Goal: Task Accomplishment & Management: Use online tool/utility

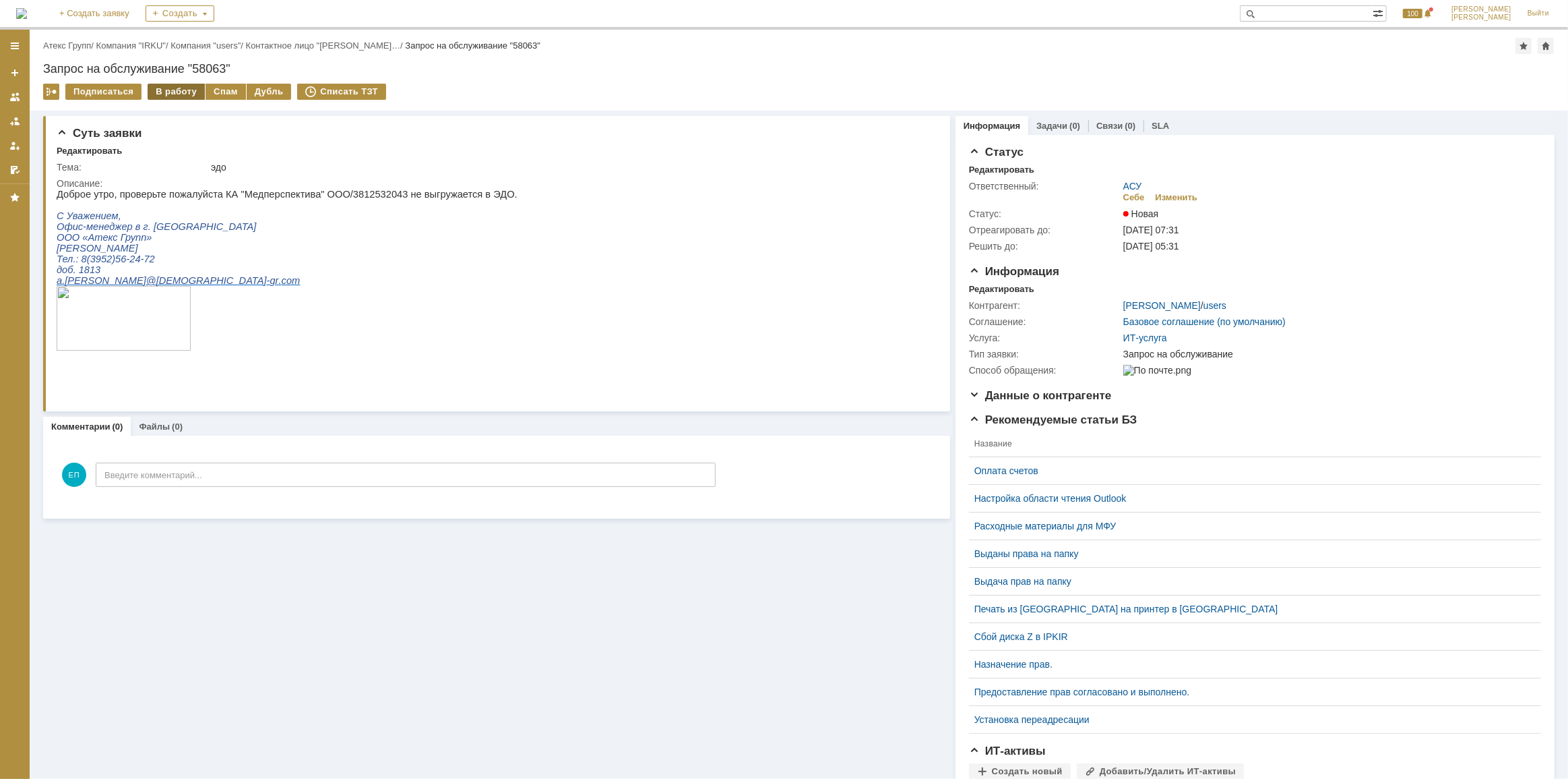
click at [168, 99] on div "В работу" at bounding box center [176, 91] width 57 height 16
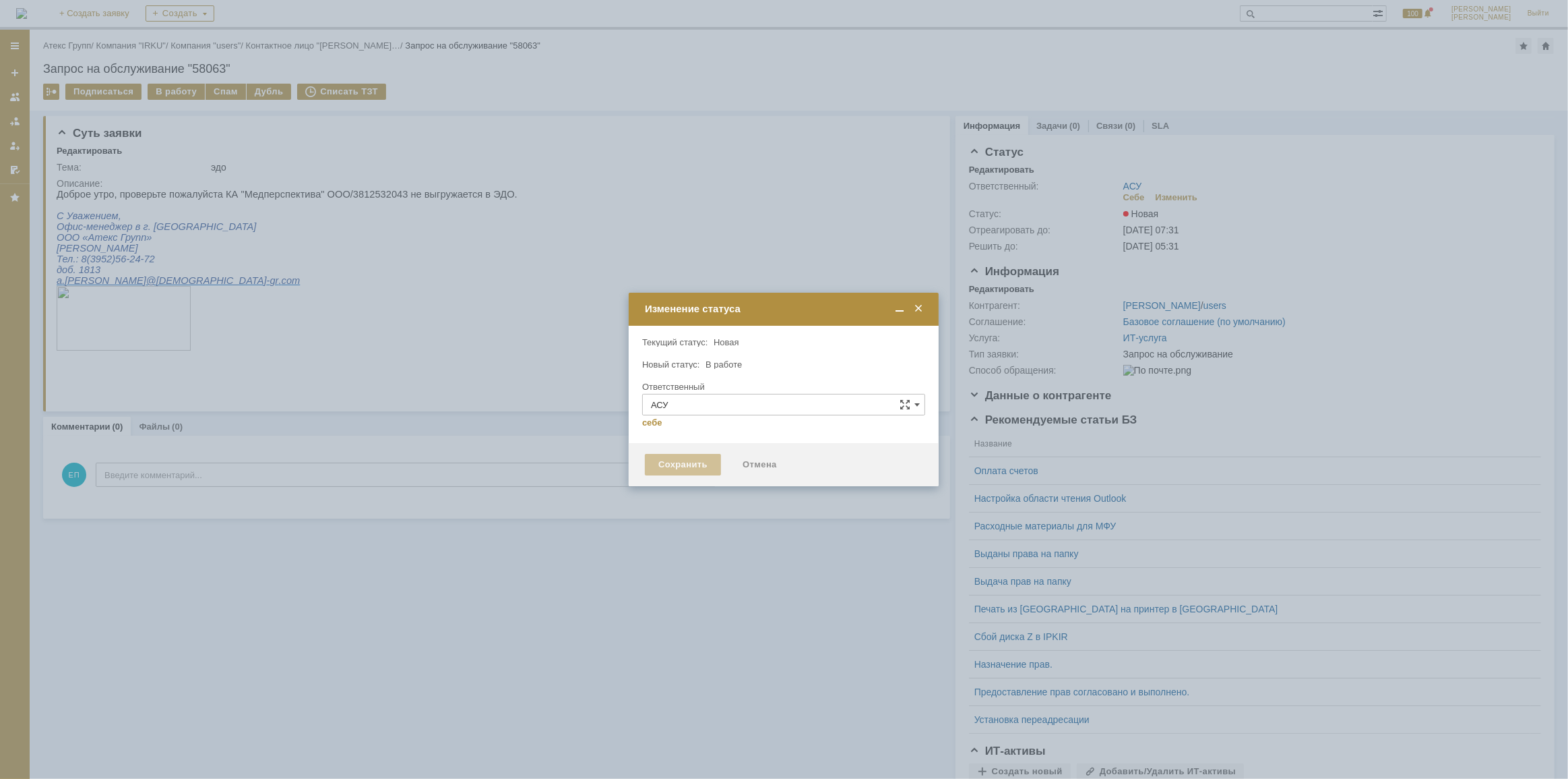
type input "[PERSON_NAME]"
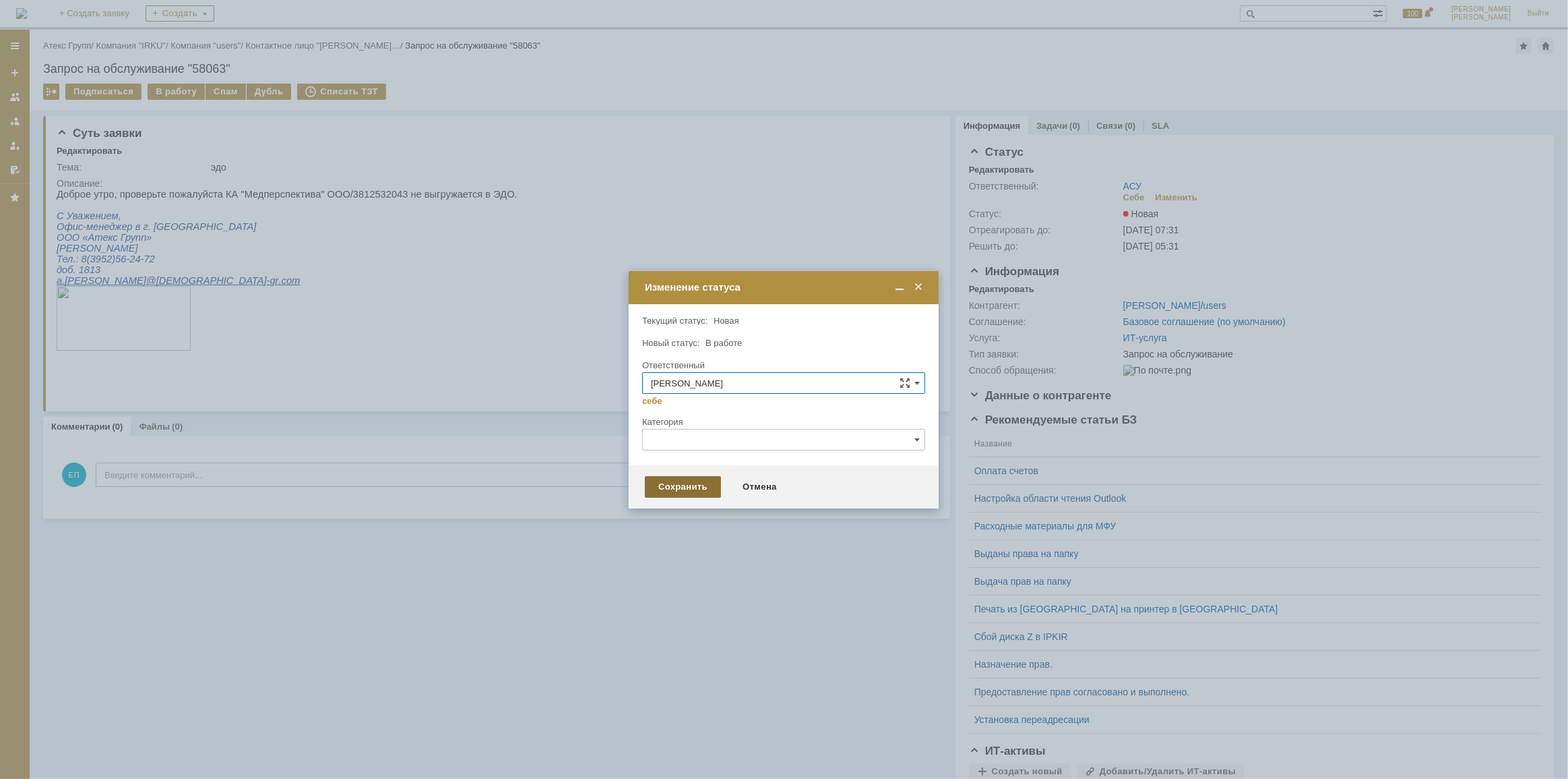
click at [657, 486] on div "Сохранить" at bounding box center [682, 487] width 76 height 22
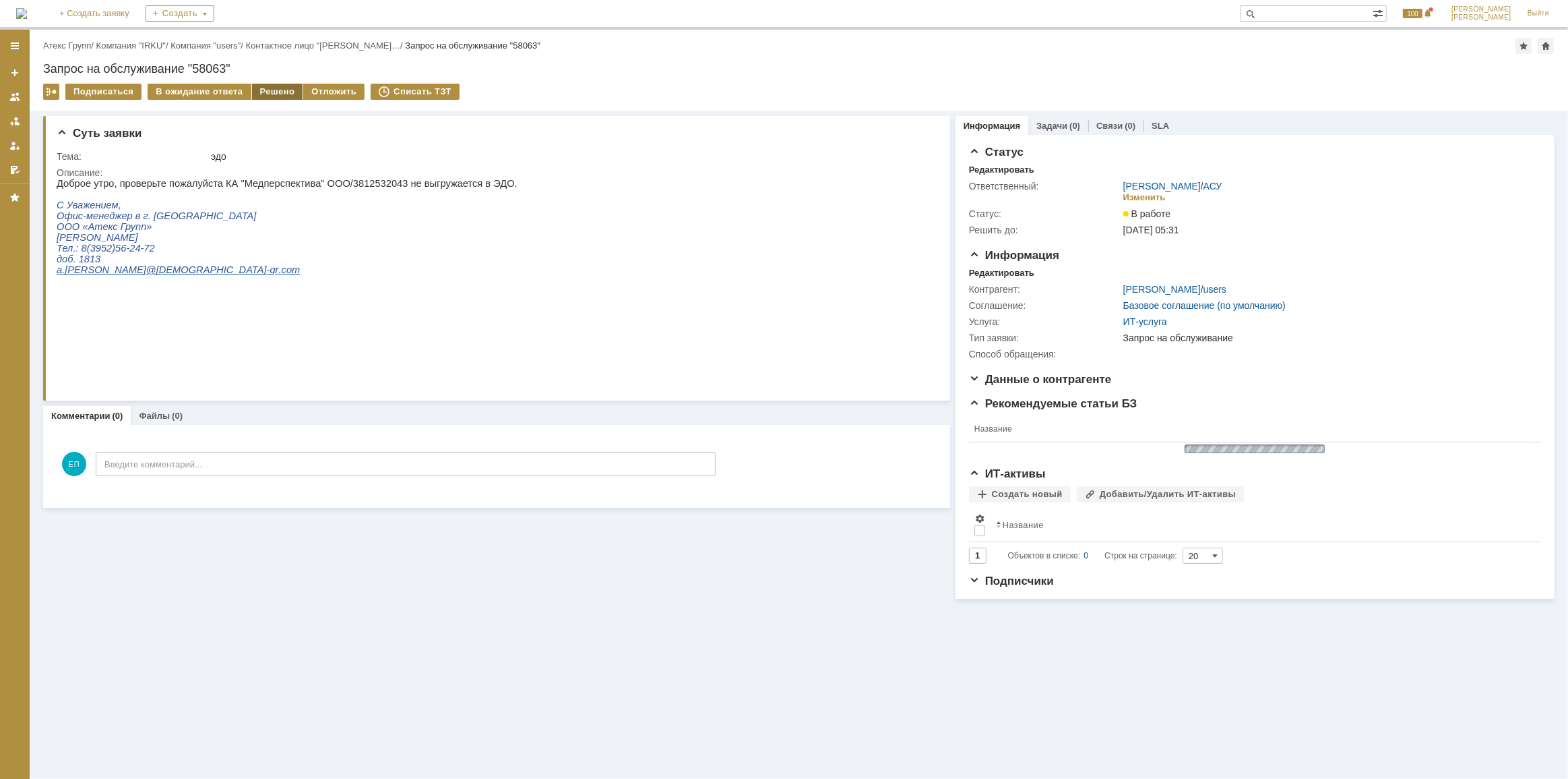
click at [269, 92] on div "Решено" at bounding box center [277, 91] width 51 height 16
